Goal: Transaction & Acquisition: Subscribe to service/newsletter

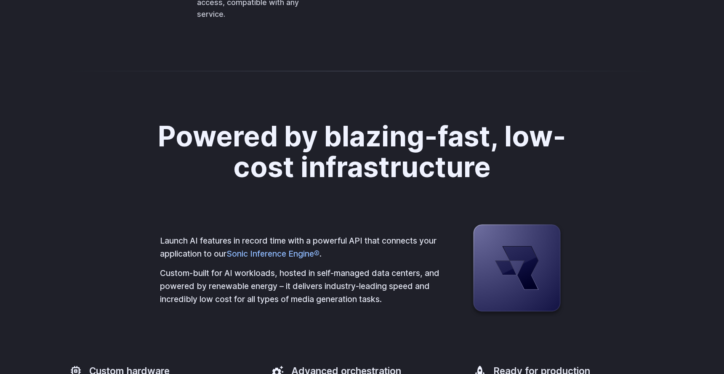
scroll to position [2156, 0]
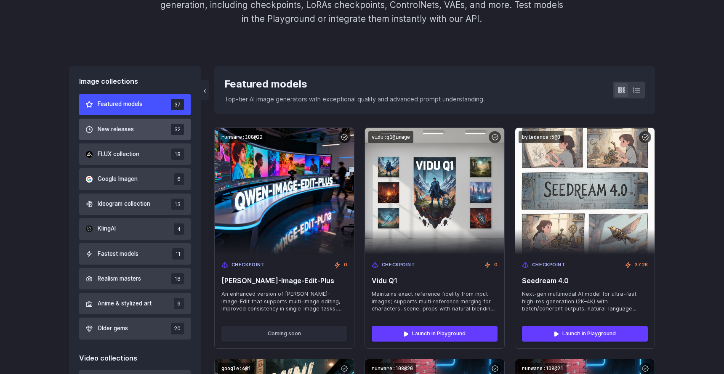
scroll to position [188, 0]
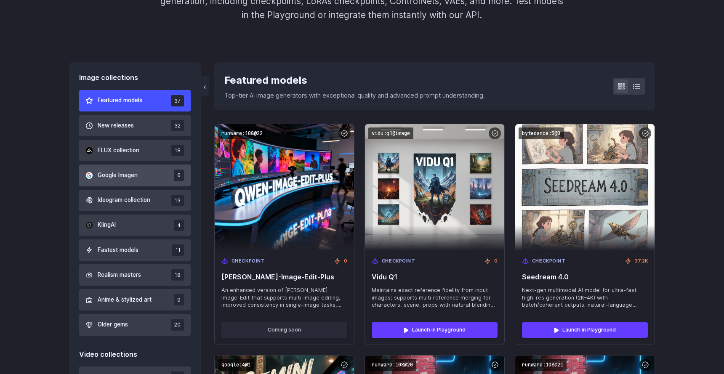
click at [133, 178] on span "Google Imagen" at bounding box center [118, 175] width 40 height 9
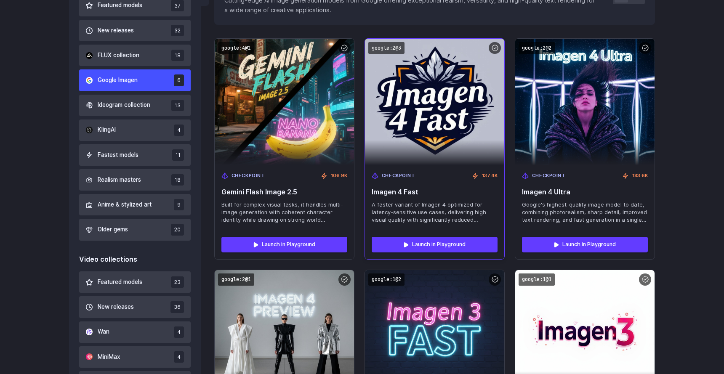
scroll to position [285, 0]
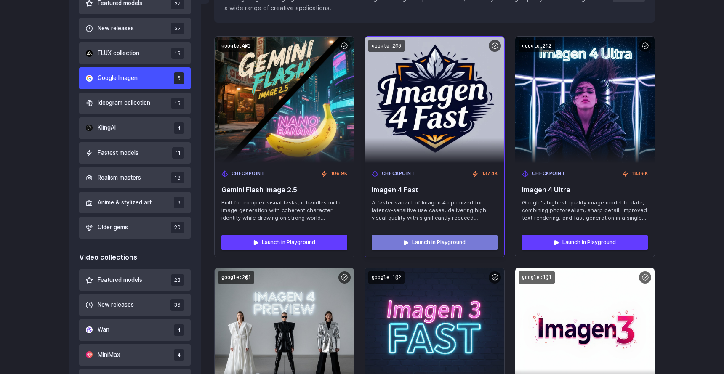
click at [405, 242] on link "Launch in Playground" at bounding box center [435, 242] width 126 height 15
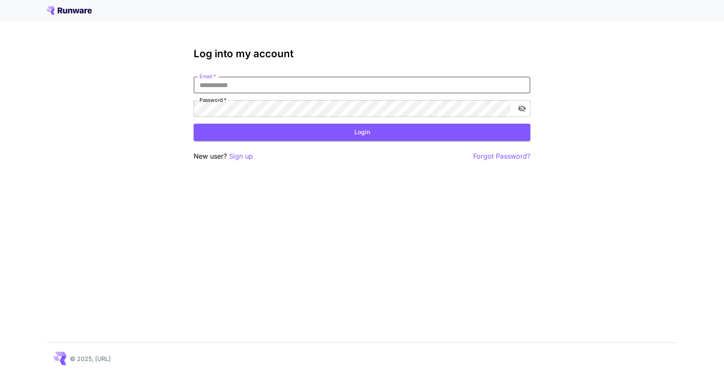
click at [248, 90] on input "Email   *" at bounding box center [362, 85] width 337 height 17
click at [248, 87] on input "Email   *" at bounding box center [362, 85] width 337 height 17
click at [235, 155] on p "Sign up" at bounding box center [241, 156] width 24 height 11
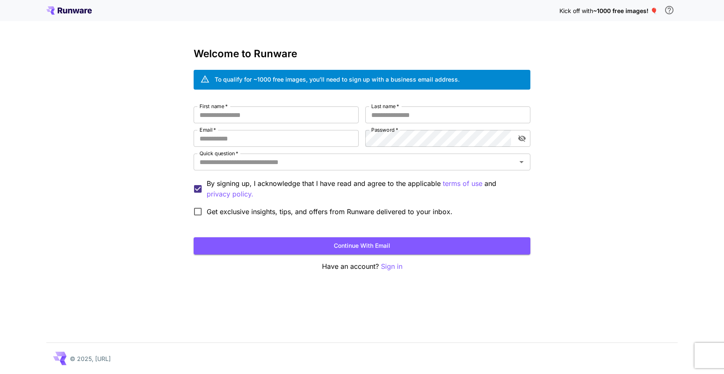
click at [306, 105] on div "Welcome to Runware To qualify for ~1000 free images, you’ll need to sign up wit…" at bounding box center [362, 160] width 337 height 224
click at [301, 108] on input "First name   *" at bounding box center [276, 114] width 165 height 17
type input "********"
click at [396, 108] on span "*" at bounding box center [397, 106] width 3 height 6
click at [396, 108] on input "Last name   *" at bounding box center [447, 114] width 165 height 17
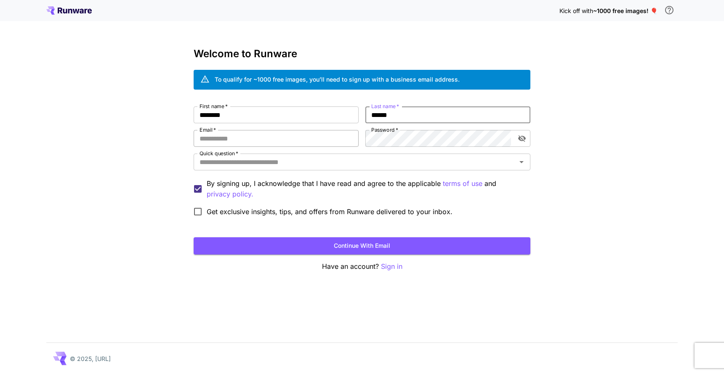
type input "******"
click at [335, 138] on input "Email   *" at bounding box center [276, 138] width 165 height 17
type input "**********"
click at [338, 155] on div "Quick question   *" at bounding box center [362, 162] width 337 height 17
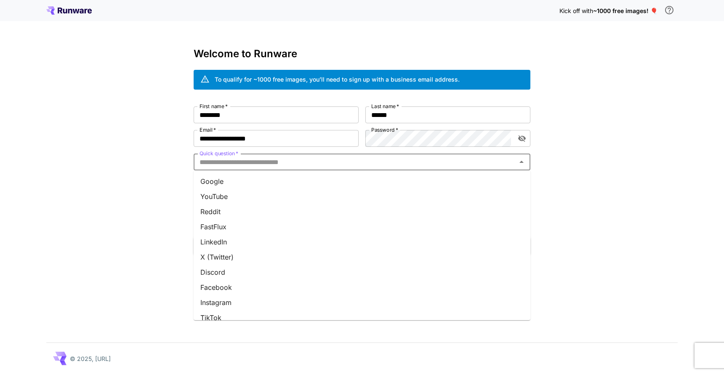
click at [252, 183] on li "Google" at bounding box center [362, 181] width 337 height 15
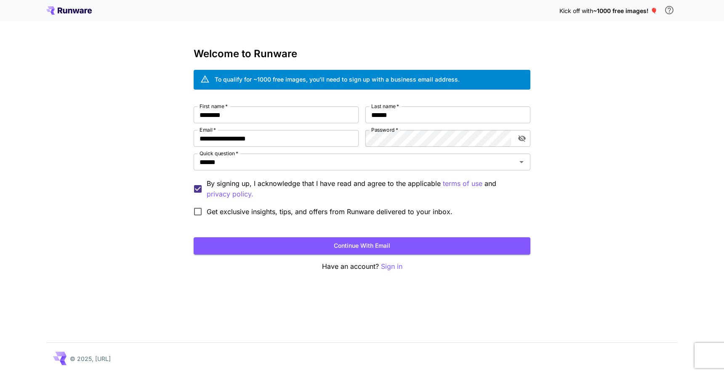
click at [314, 258] on div "**********" at bounding box center [362, 160] width 337 height 224
click at [314, 253] on button "Continue with email" at bounding box center [362, 245] width 337 height 17
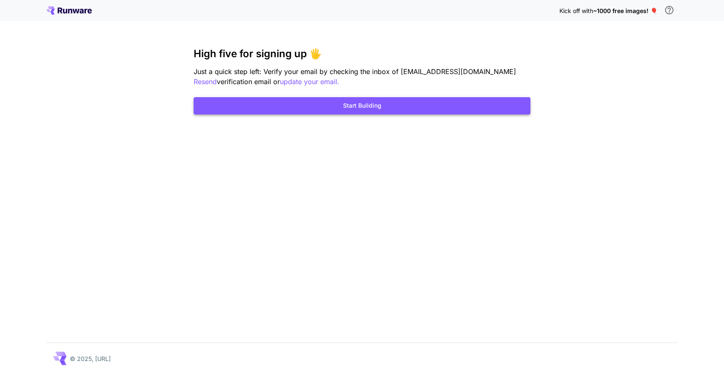
click at [378, 106] on button "Start Building" at bounding box center [362, 105] width 337 height 17
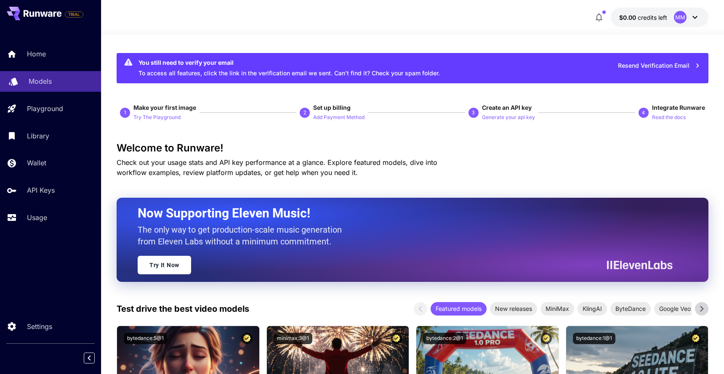
click at [43, 76] on link "Models" at bounding box center [50, 81] width 101 height 21
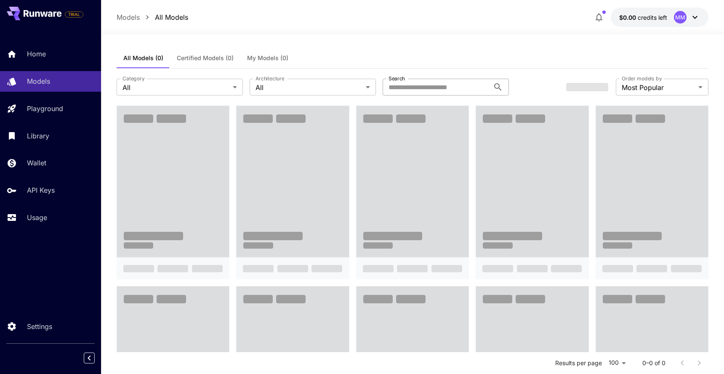
click at [422, 89] on input "Search" at bounding box center [436, 87] width 107 height 17
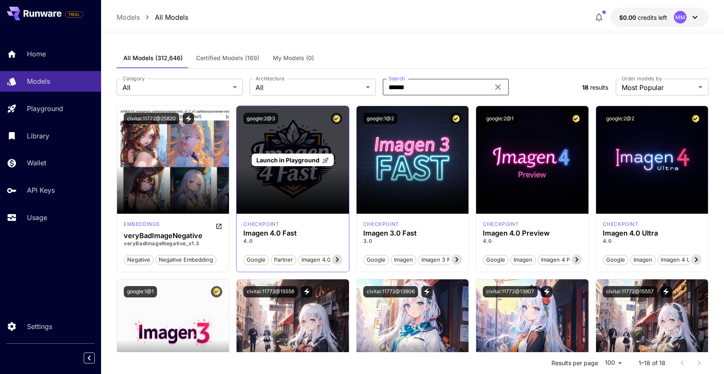
type input "******"
click at [298, 192] on div "Launch in Playground" at bounding box center [293, 160] width 112 height 108
click at [299, 157] on span "Launch in Playground" at bounding box center [287, 160] width 63 height 7
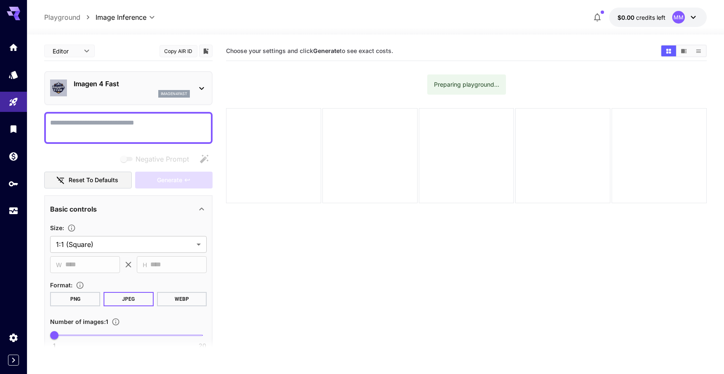
click at [77, 50] on body "**********" at bounding box center [362, 220] width 724 height 441
click at [68, 82] on span "JSON" at bounding box center [69, 83] width 37 height 10
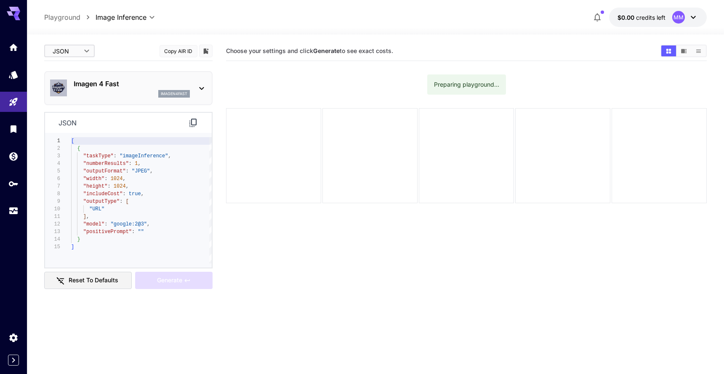
click at [80, 50] on body "**********" at bounding box center [362, 220] width 724 height 441
click at [75, 68] on span "Editor" at bounding box center [69, 68] width 37 height 10
type input "****"
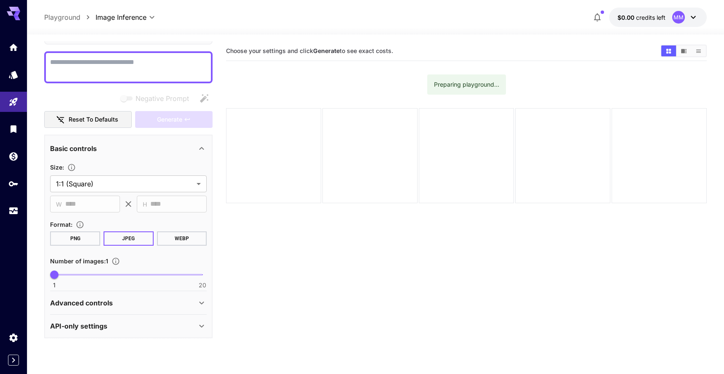
click at [166, 116] on div "Generate" at bounding box center [173, 119] width 77 height 17
click at [16, 74] on icon "Models" at bounding box center [14, 72] width 9 height 8
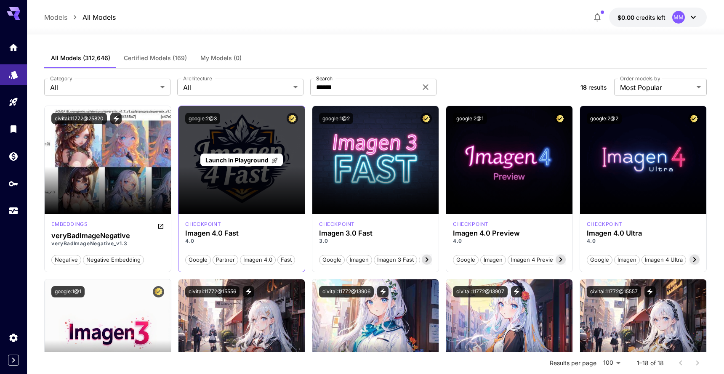
click at [247, 188] on div "Launch in Playground" at bounding box center [241, 160] width 126 height 108
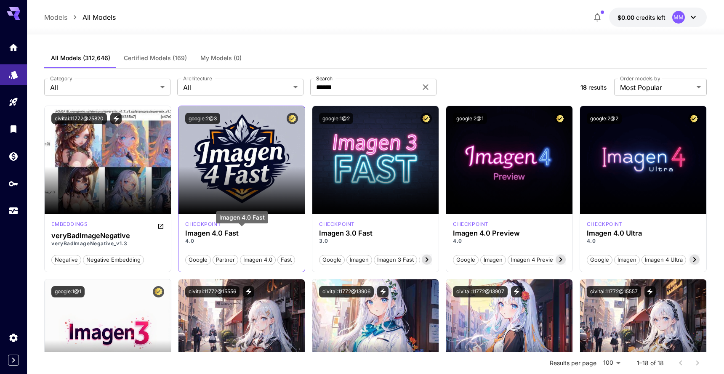
click at [199, 226] on p "checkpoint" at bounding box center [203, 225] width 36 height 8
click at [200, 232] on h3 "Imagen 4.0 Fast" at bounding box center [241, 233] width 113 height 8
click at [200, 248] on div "Google Partner Imagen 4.0 Fast" at bounding box center [241, 257] width 113 height 18
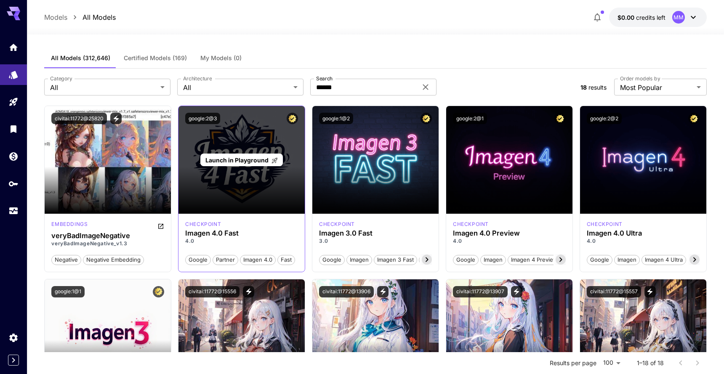
click at [266, 160] on span "Launch in Playground" at bounding box center [236, 160] width 63 height 7
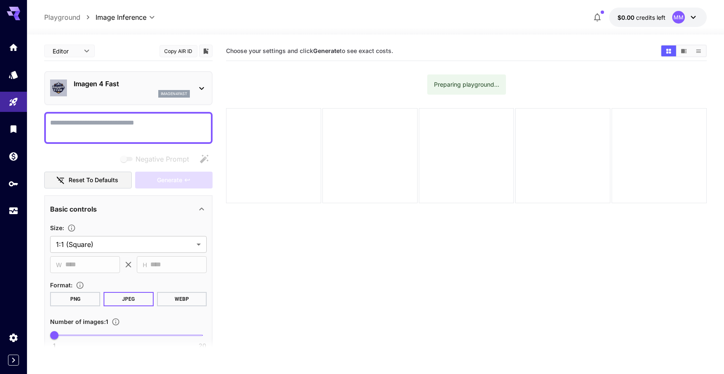
click at [127, 16] on body "**********" at bounding box center [362, 220] width 724 height 441
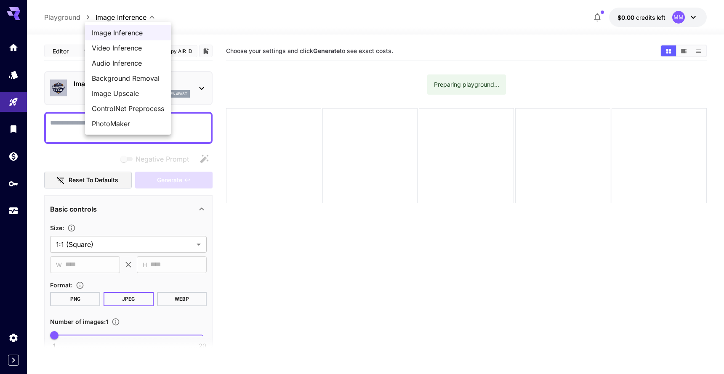
click at [694, 47] on div at bounding box center [362, 187] width 724 height 374
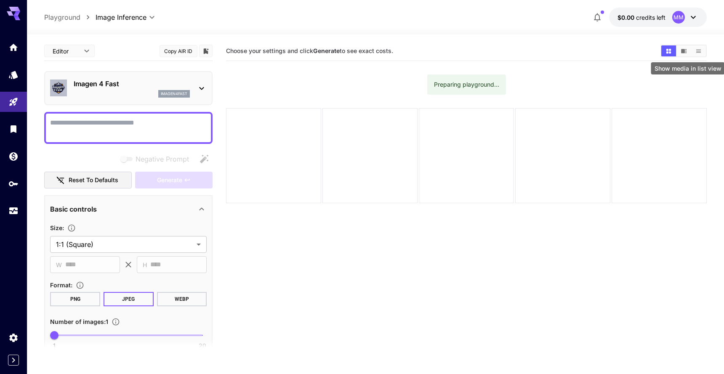
click at [698, 50] on icon "Show media in list view" at bounding box center [698, 51] width 6 height 6
click at [692, 13] on icon at bounding box center [693, 17] width 10 height 10
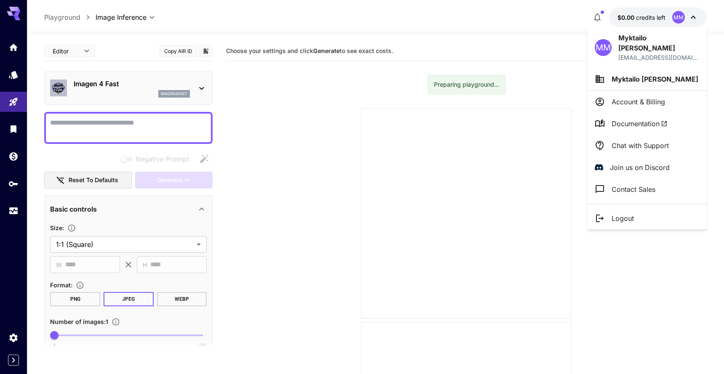
click at [404, 156] on div at bounding box center [362, 187] width 724 height 374
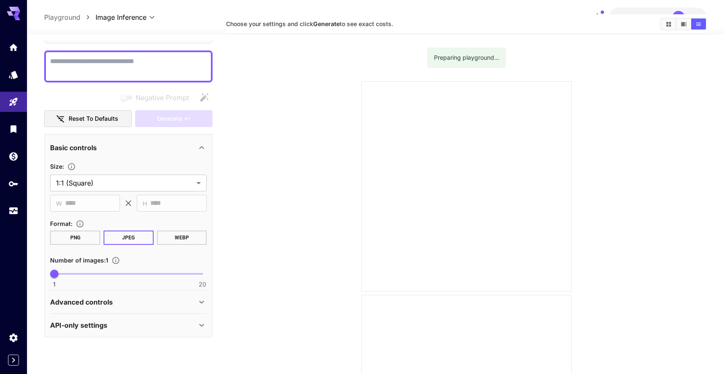
scroll to position [28, 0]
click at [93, 320] on p "API-only settings" at bounding box center [78, 325] width 57 height 10
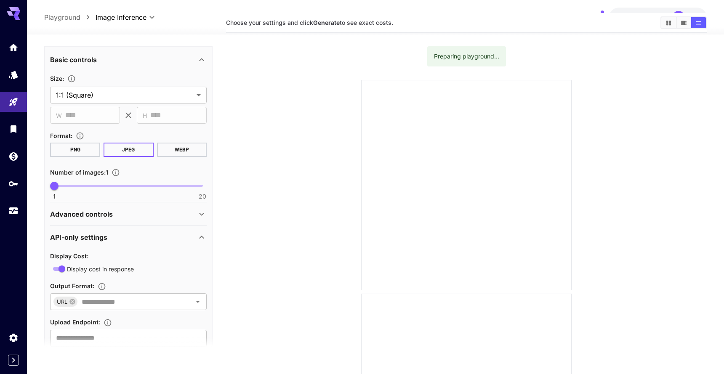
scroll to position [173, 0]
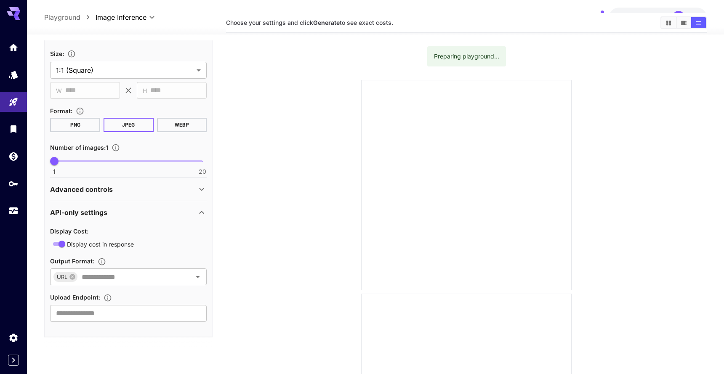
click at [102, 288] on div "Display Cost : Display cost in response Output Format : URL ​ Upload Endpoint :…" at bounding box center [128, 274] width 157 height 96
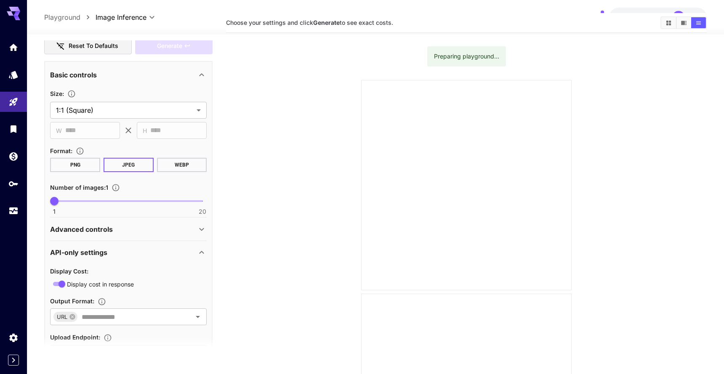
click at [77, 224] on p "Advanced controls" at bounding box center [81, 229] width 63 height 10
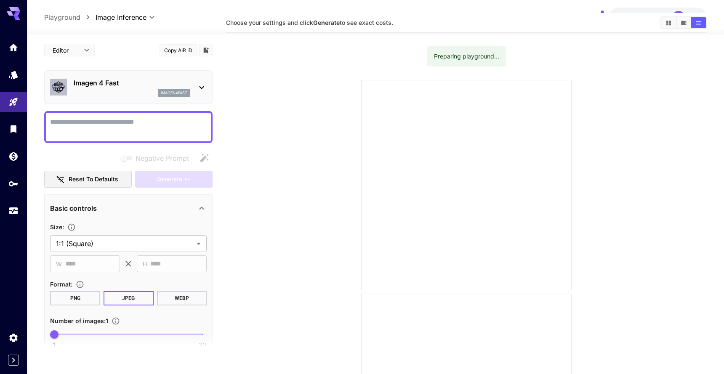
scroll to position [0, 0]
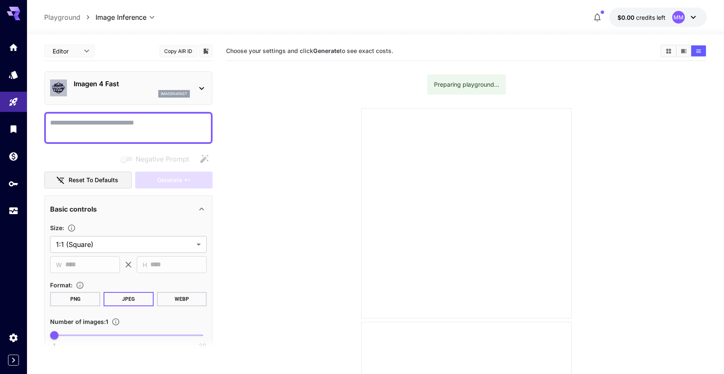
click at [120, 183] on button "Reset to defaults" at bounding box center [88, 180] width 88 height 17
click at [190, 80] on div "Imagen 4 Fast imagen4fast" at bounding box center [128, 88] width 157 height 26
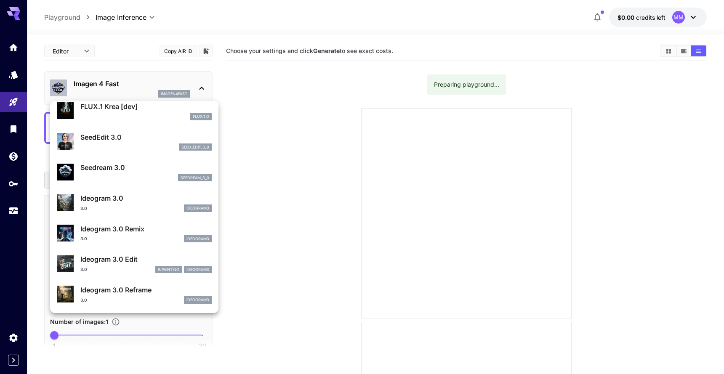
scroll to position [191, 0]
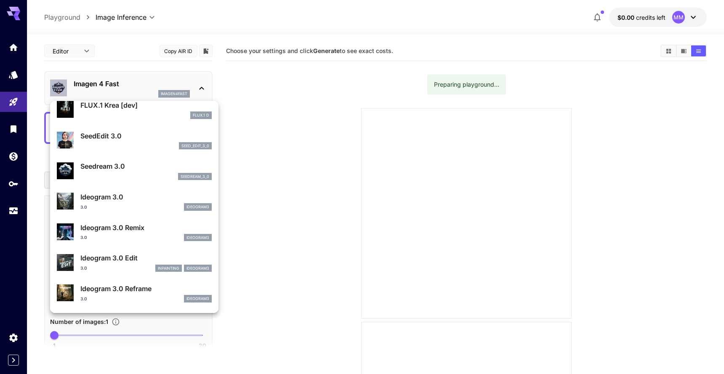
click at [290, 110] on div at bounding box center [362, 187] width 724 height 374
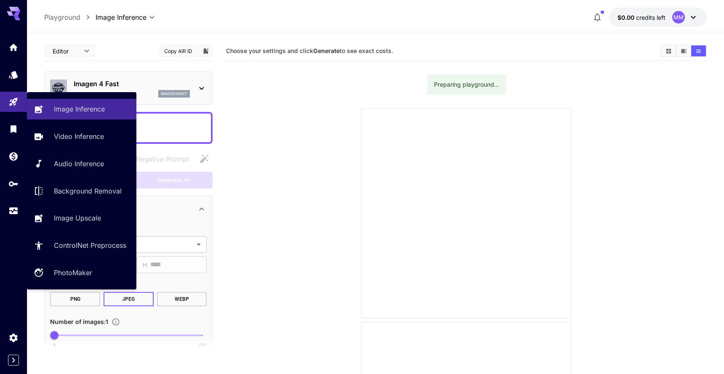
click at [25, 60] on div at bounding box center [13, 129] width 27 height 184
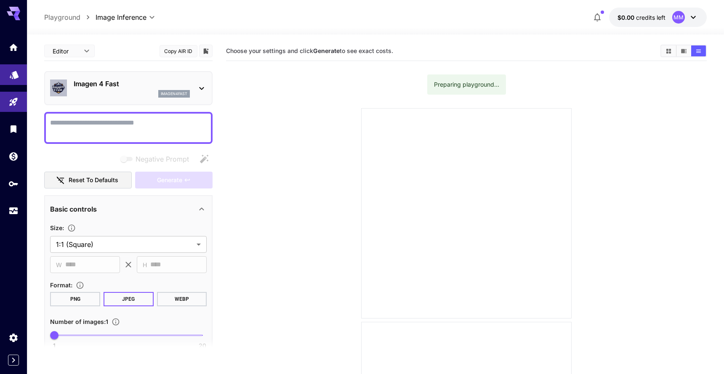
click at [11, 75] on icon "Models" at bounding box center [14, 72] width 9 height 8
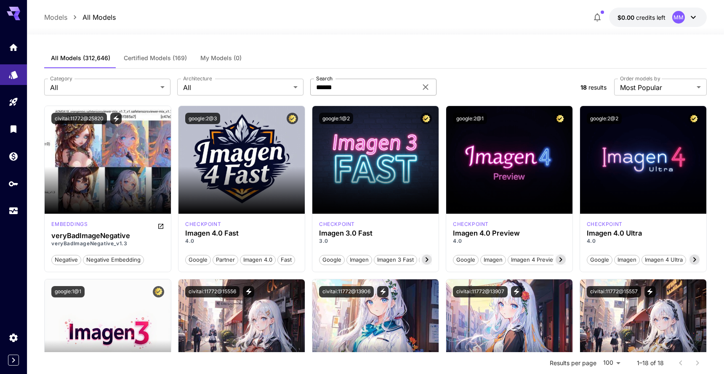
click at [337, 84] on input "******" at bounding box center [363, 87] width 107 height 17
click at [490, 80] on div "Category All *** Category Architecture All *** Architecture Search ****** Search" at bounding box center [309, 87] width 530 height 17
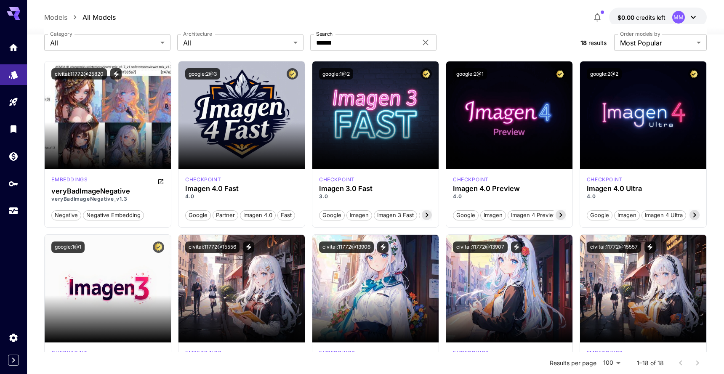
scroll to position [51, 0]
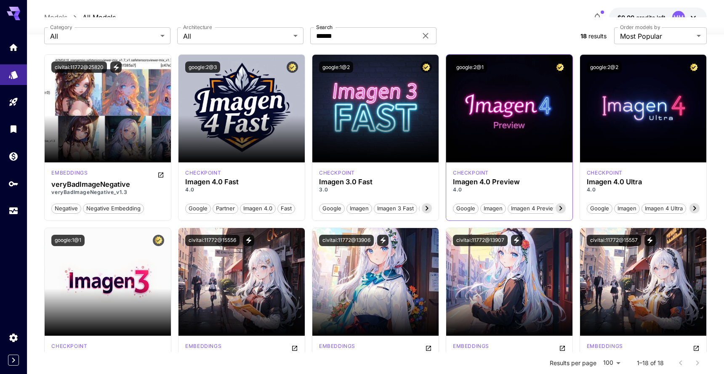
click at [559, 205] on icon at bounding box center [561, 208] width 10 height 10
click at [559, 205] on span "Preview" at bounding box center [553, 209] width 27 height 8
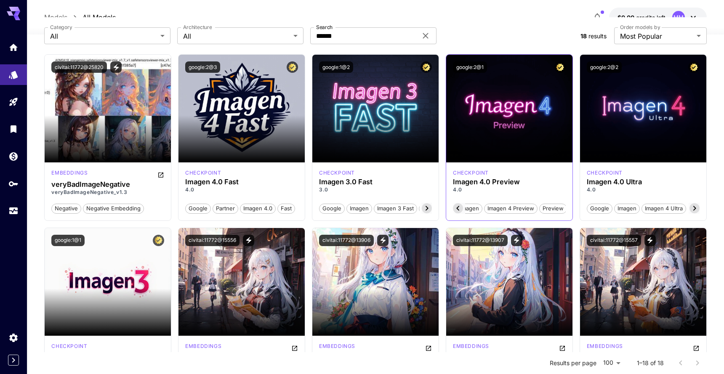
click at [559, 205] on span "Preview" at bounding box center [553, 209] width 27 height 8
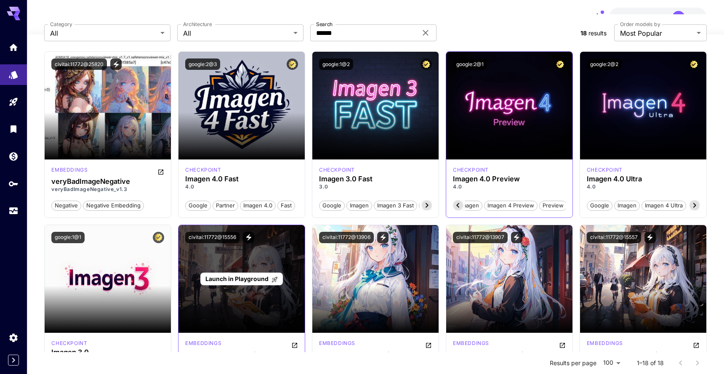
scroll to position [27, 0]
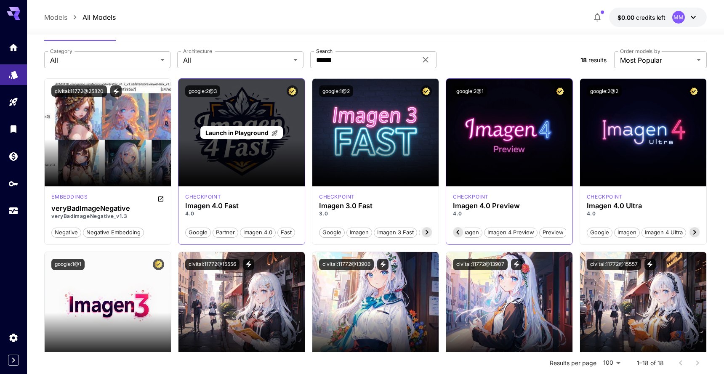
click at [266, 118] on div "Launch in Playground" at bounding box center [241, 133] width 126 height 108
click at [270, 155] on div "Launch in Playground" at bounding box center [241, 133] width 126 height 108
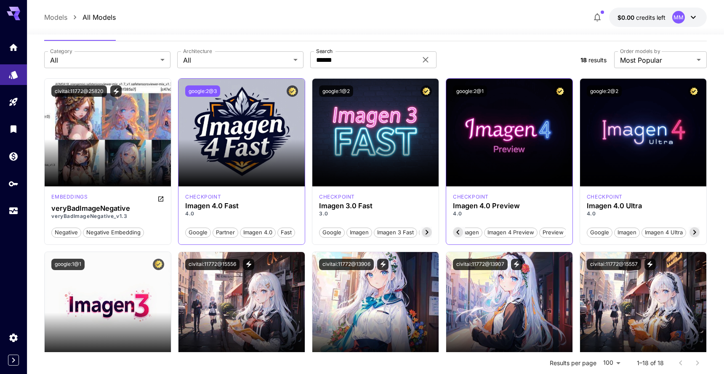
click at [203, 89] on button "google:2@3" at bounding box center [202, 90] width 35 height 11
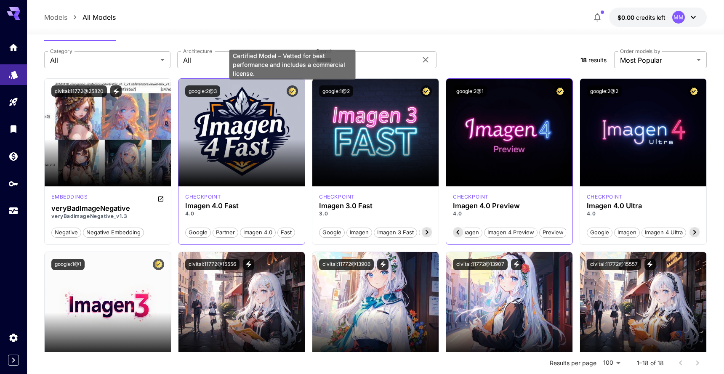
click at [290, 91] on icon "Certified Model – Vetted for best performance and includes a commercial license." at bounding box center [292, 92] width 8 height 8
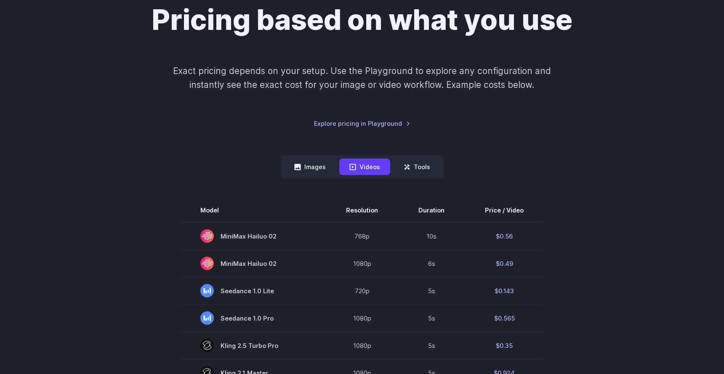
scroll to position [86, 0]
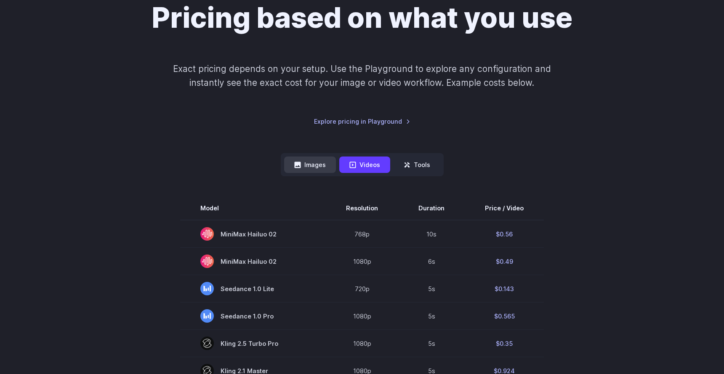
click at [309, 169] on button "Images" at bounding box center [310, 165] width 52 height 16
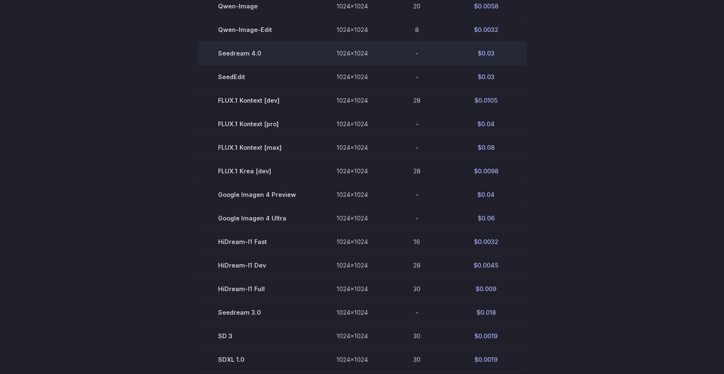
scroll to position [390, 0]
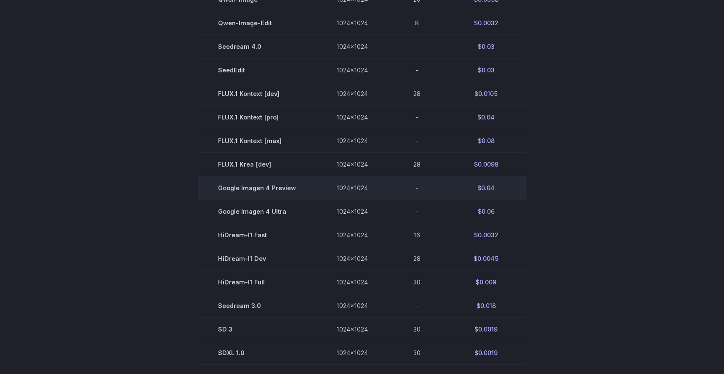
click at [290, 188] on td "Google Imagen 4 Preview" at bounding box center [257, 188] width 118 height 24
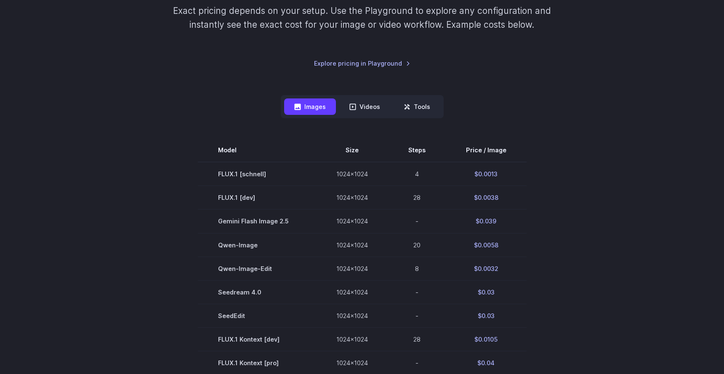
scroll to position [0, 0]
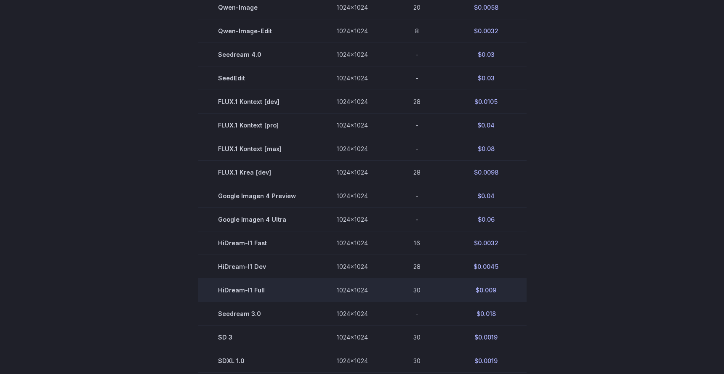
click at [241, 292] on td "HiDream-I1 Full" at bounding box center [257, 291] width 118 height 24
